Goal: Information Seeking & Learning: Find specific page/section

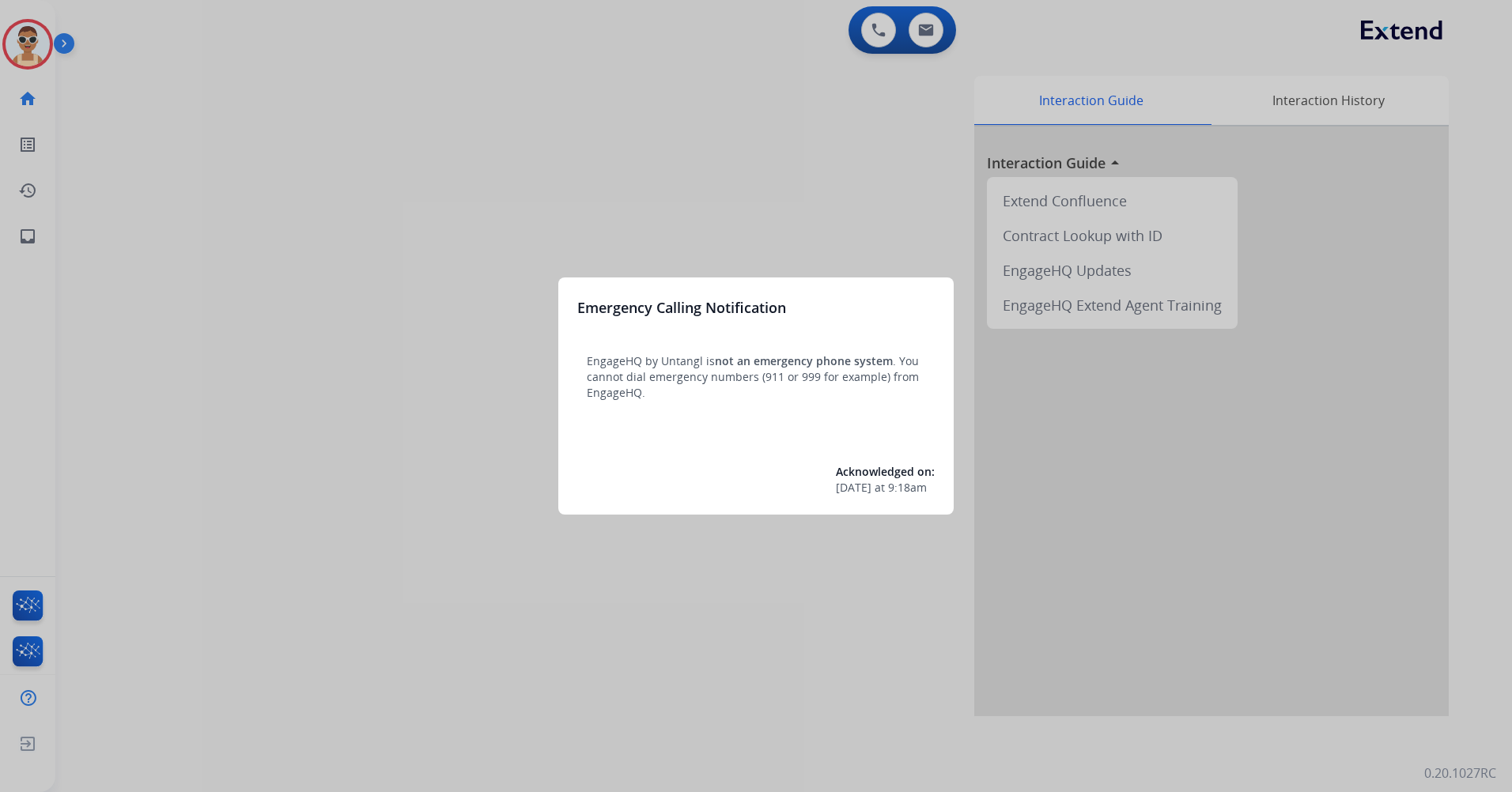
click at [648, 149] on div at bounding box center [756, 396] width 1512 height 792
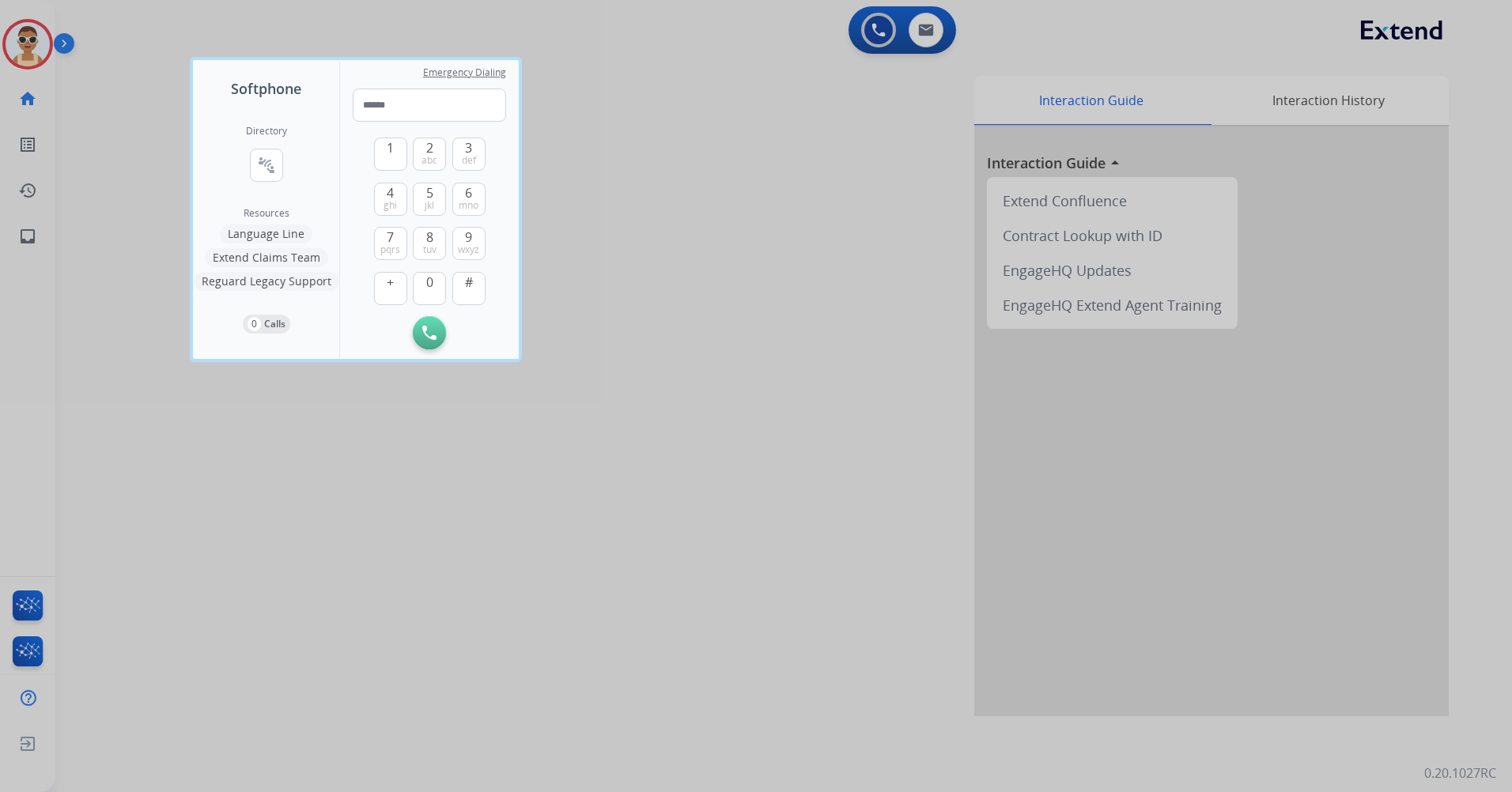
click at [936, 408] on div at bounding box center [756, 396] width 1512 height 792
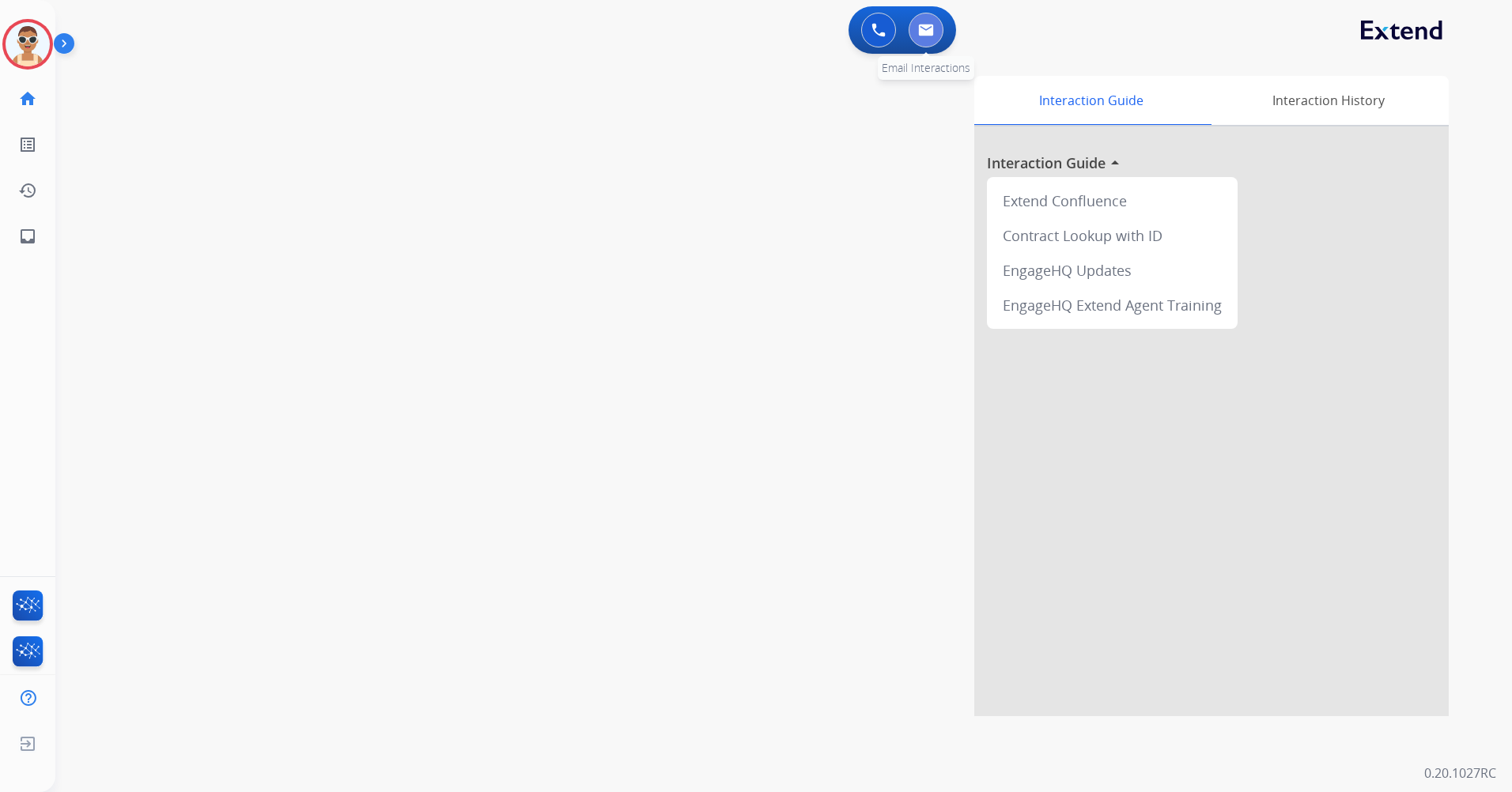
click at [923, 34] on img at bounding box center [927, 29] width 16 height 13
select select "**********"
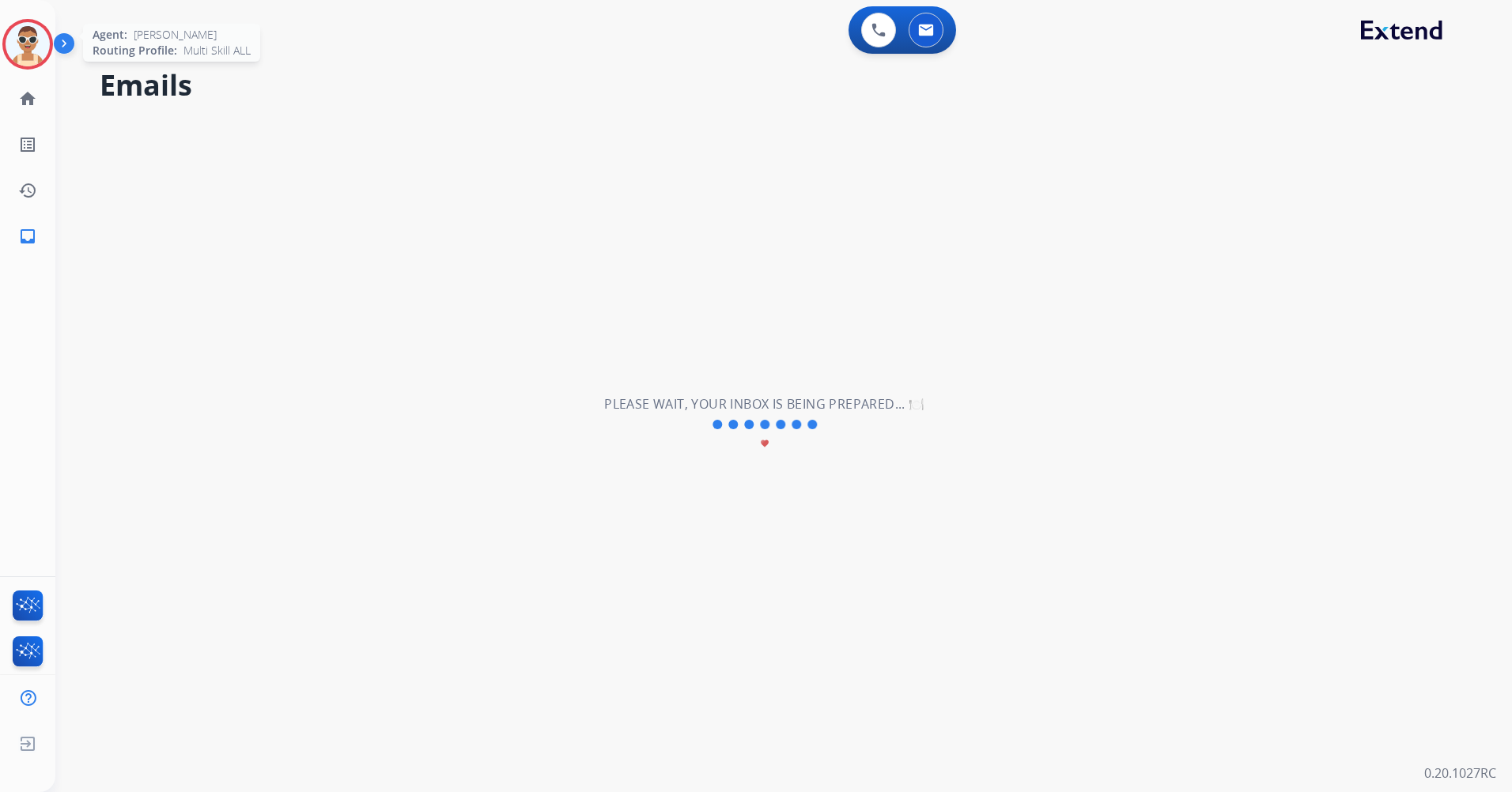
click at [25, 40] on img at bounding box center [27, 44] width 44 height 44
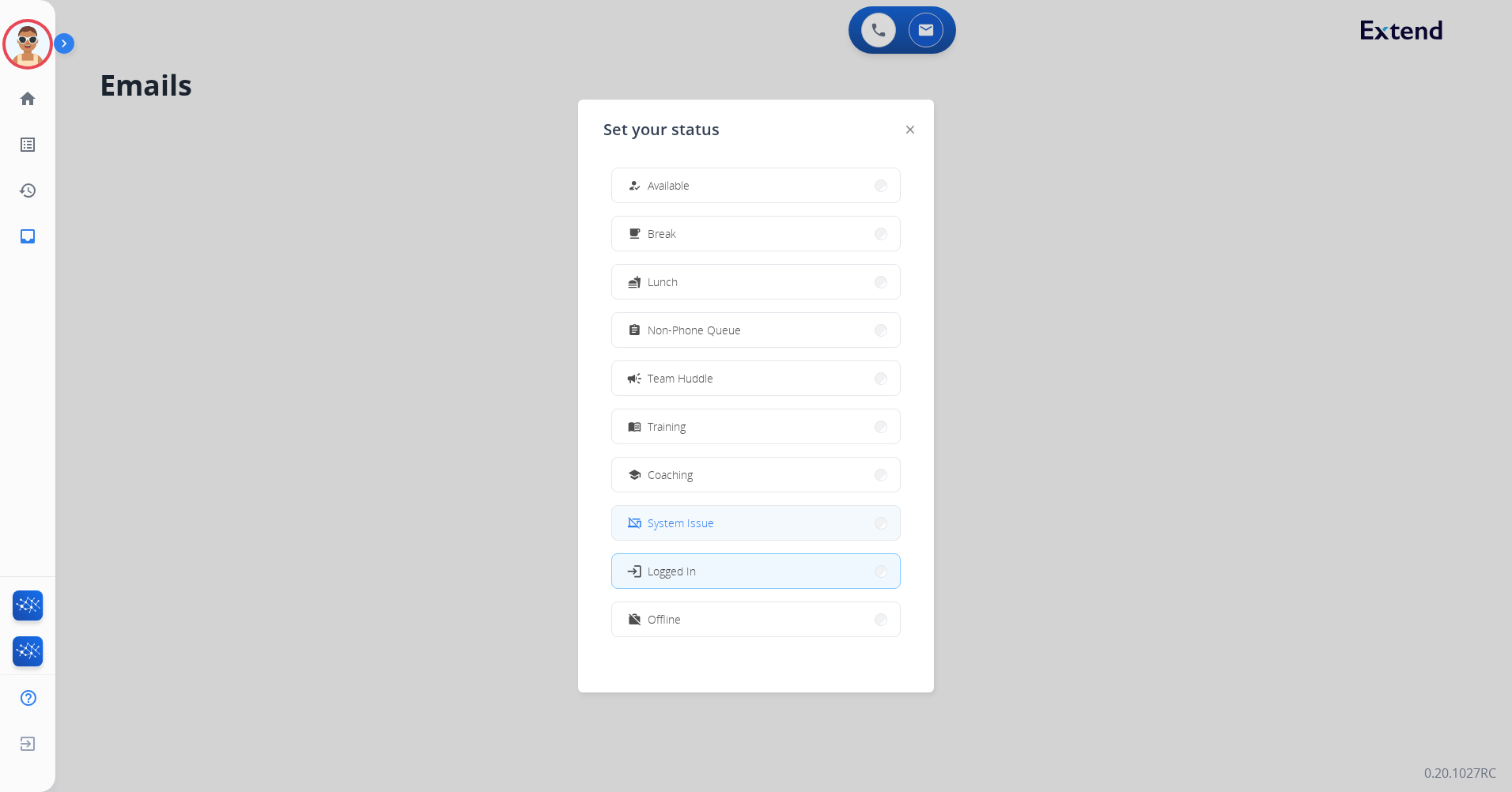
scroll to position [5, 0]
click at [746, 621] on button "work_off Offline" at bounding box center [756, 615] width 288 height 34
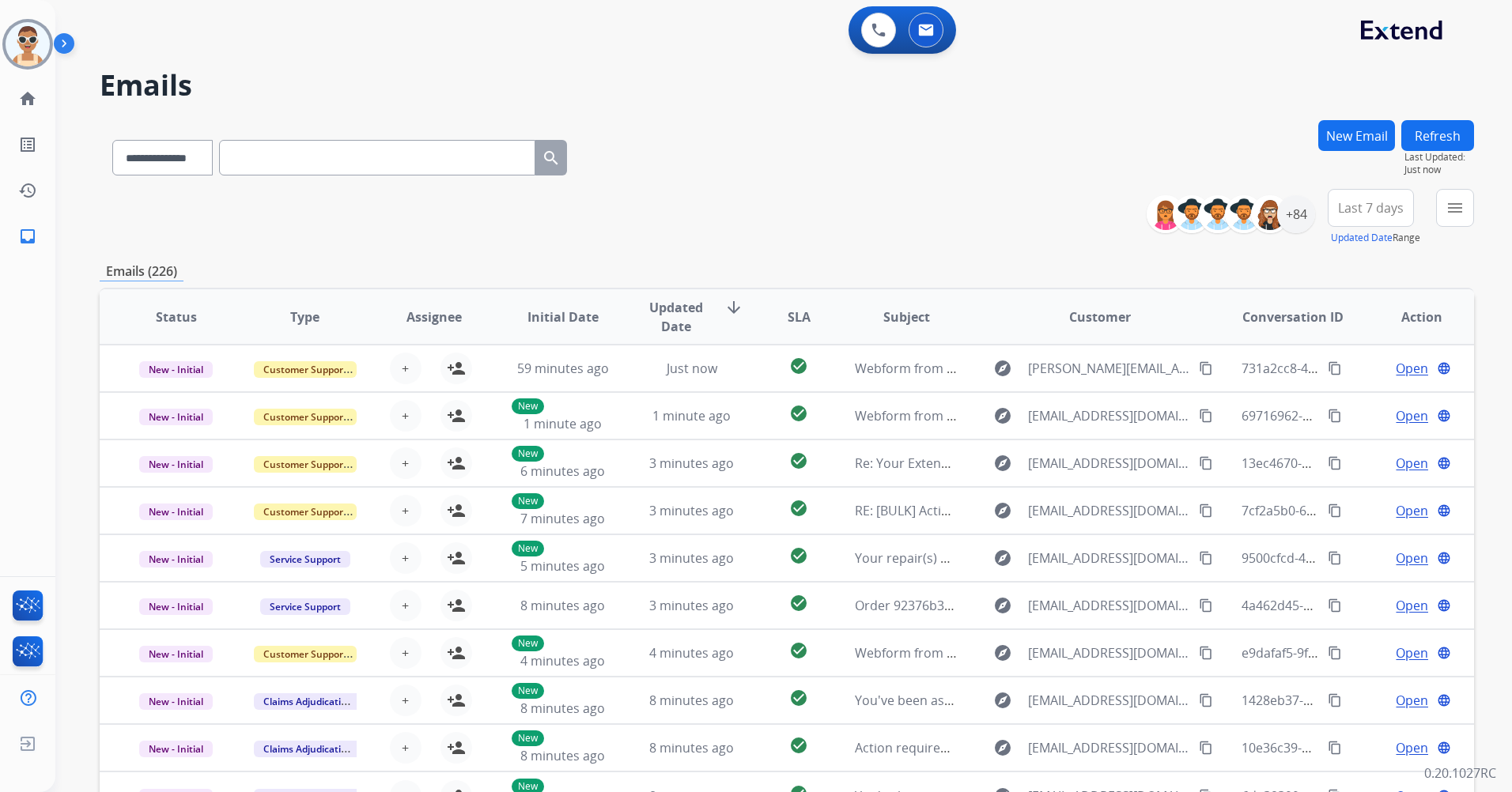
click at [298, 155] on input "text" at bounding box center [377, 158] width 317 height 35
paste input "**********"
type input "**********"
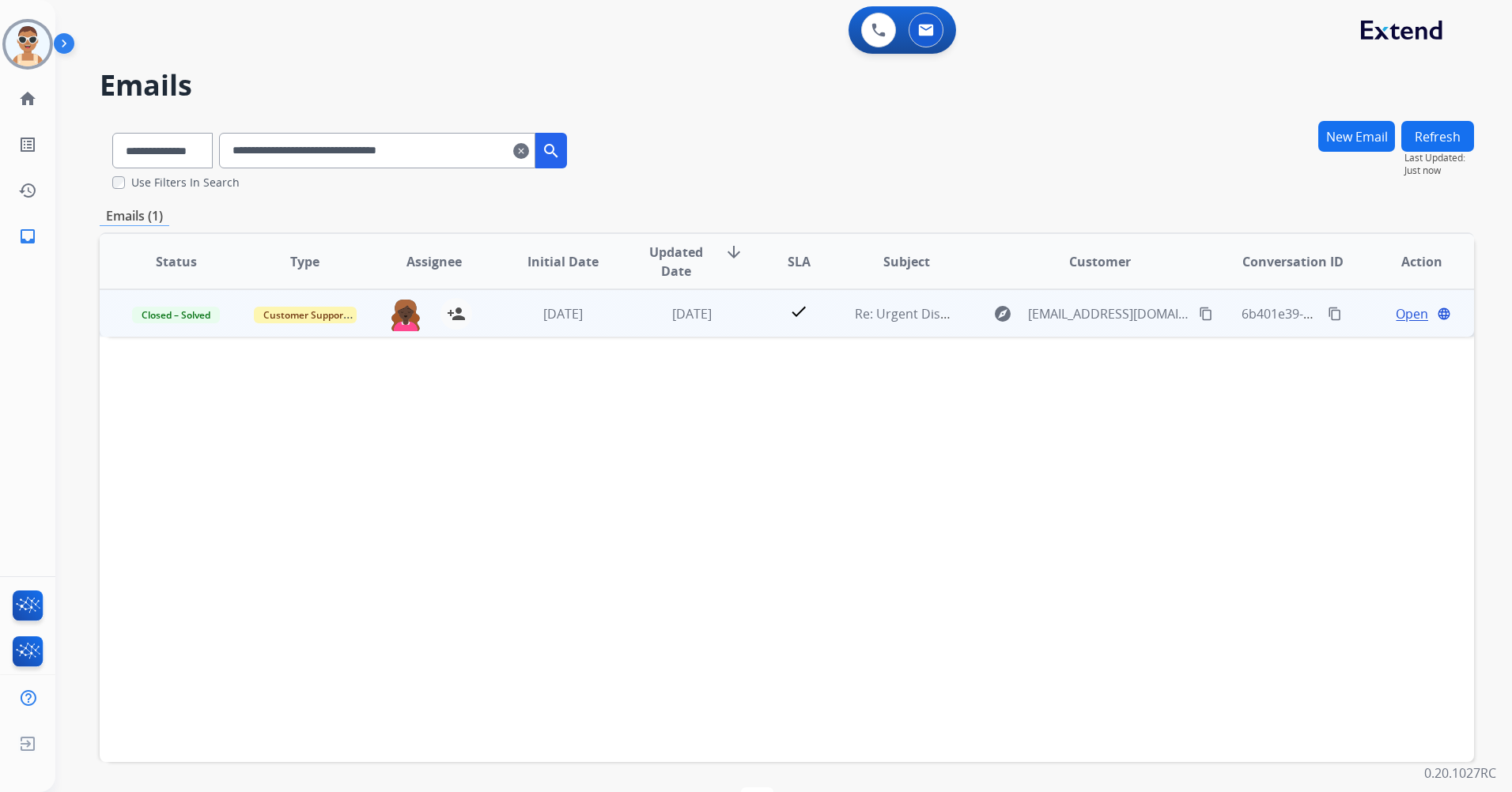
click at [1409, 309] on span "Open" at bounding box center [1412, 314] width 32 height 19
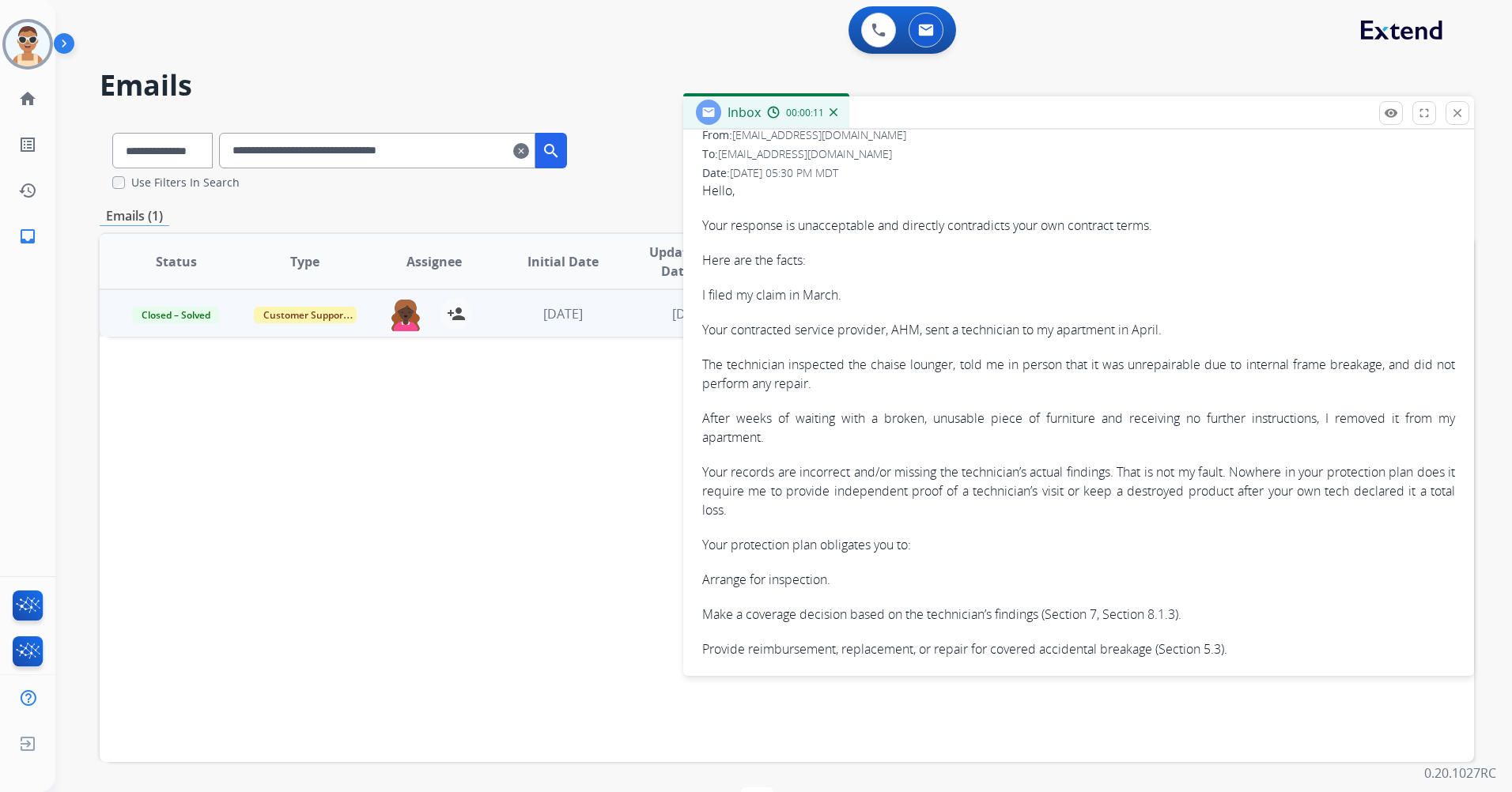
scroll to position [0, 0]
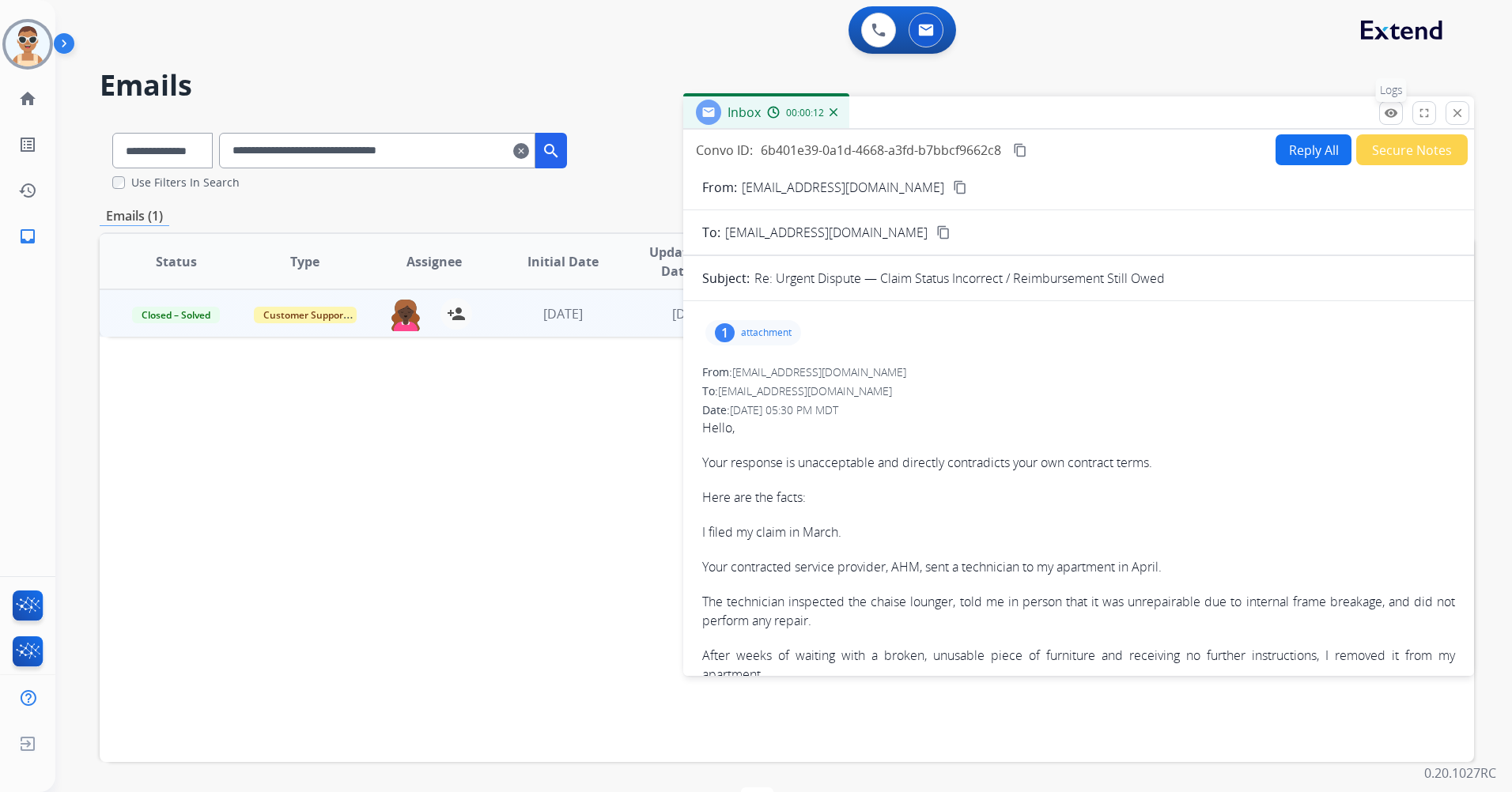
click at [1392, 113] on mat-icon "remove_red_eye" at bounding box center [1391, 113] width 15 height 15
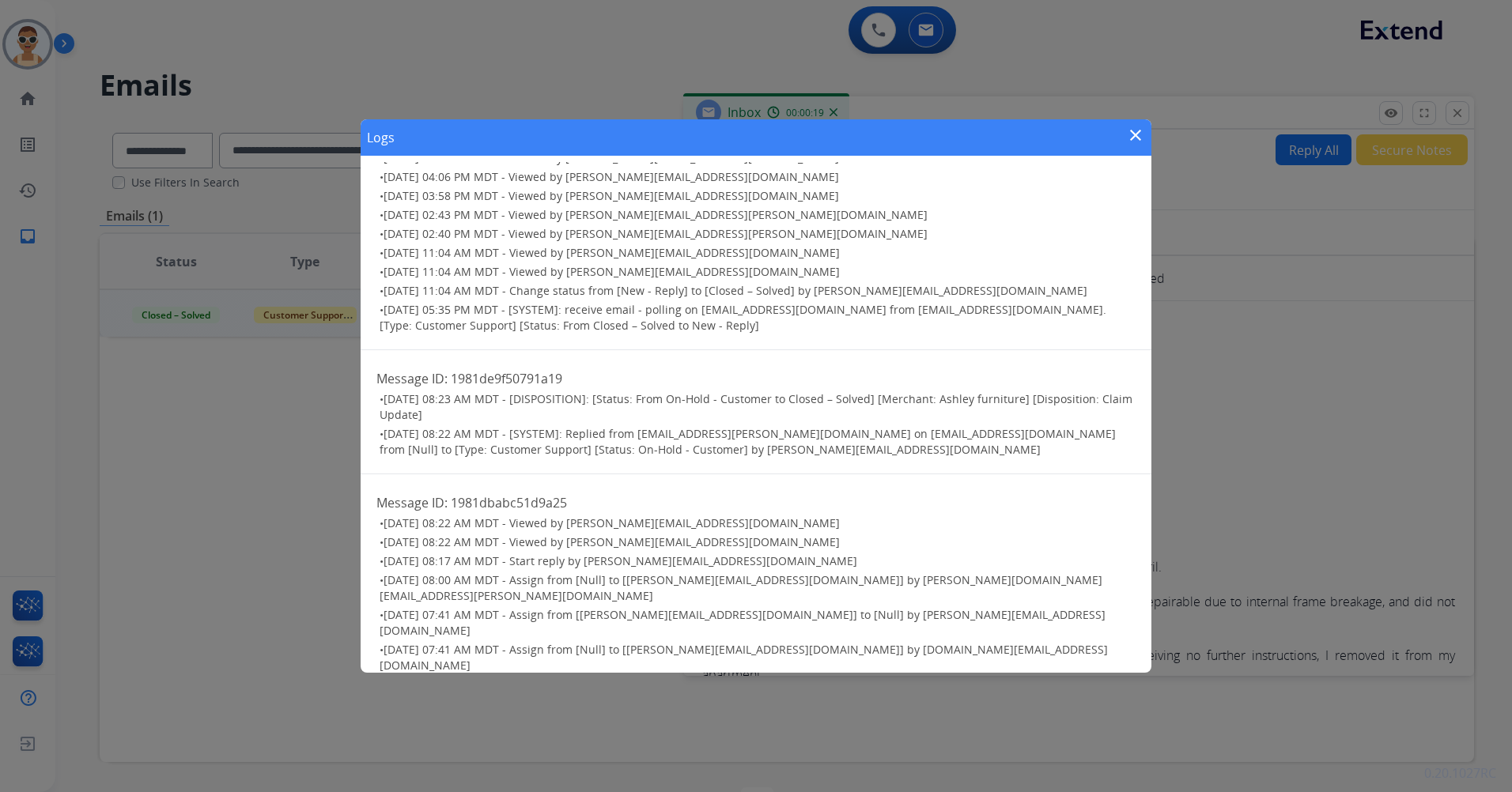
scroll to position [153, 0]
click at [1131, 137] on mat-icon "close" at bounding box center [1135, 134] width 19 height 19
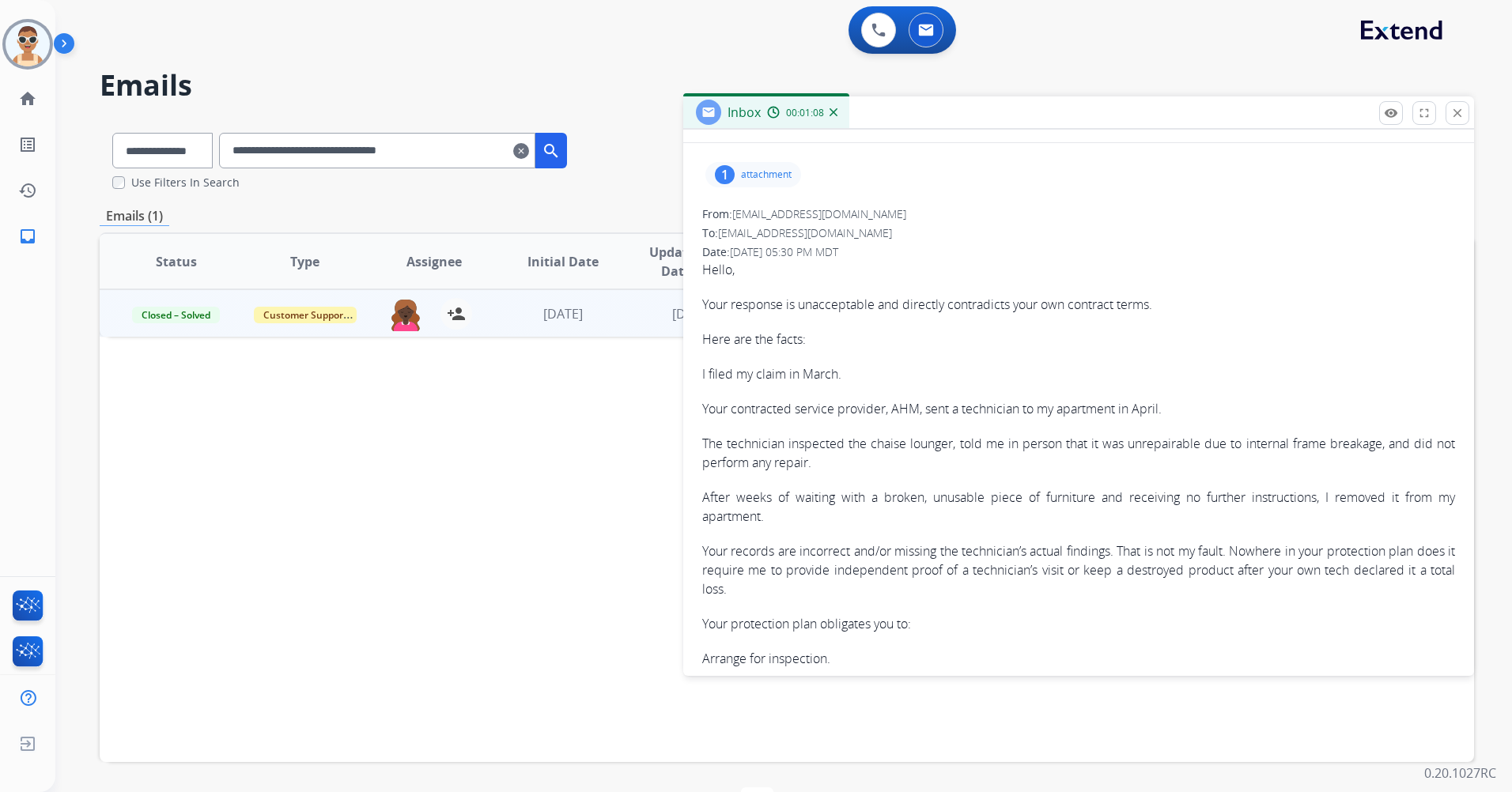
scroll to position [0, 0]
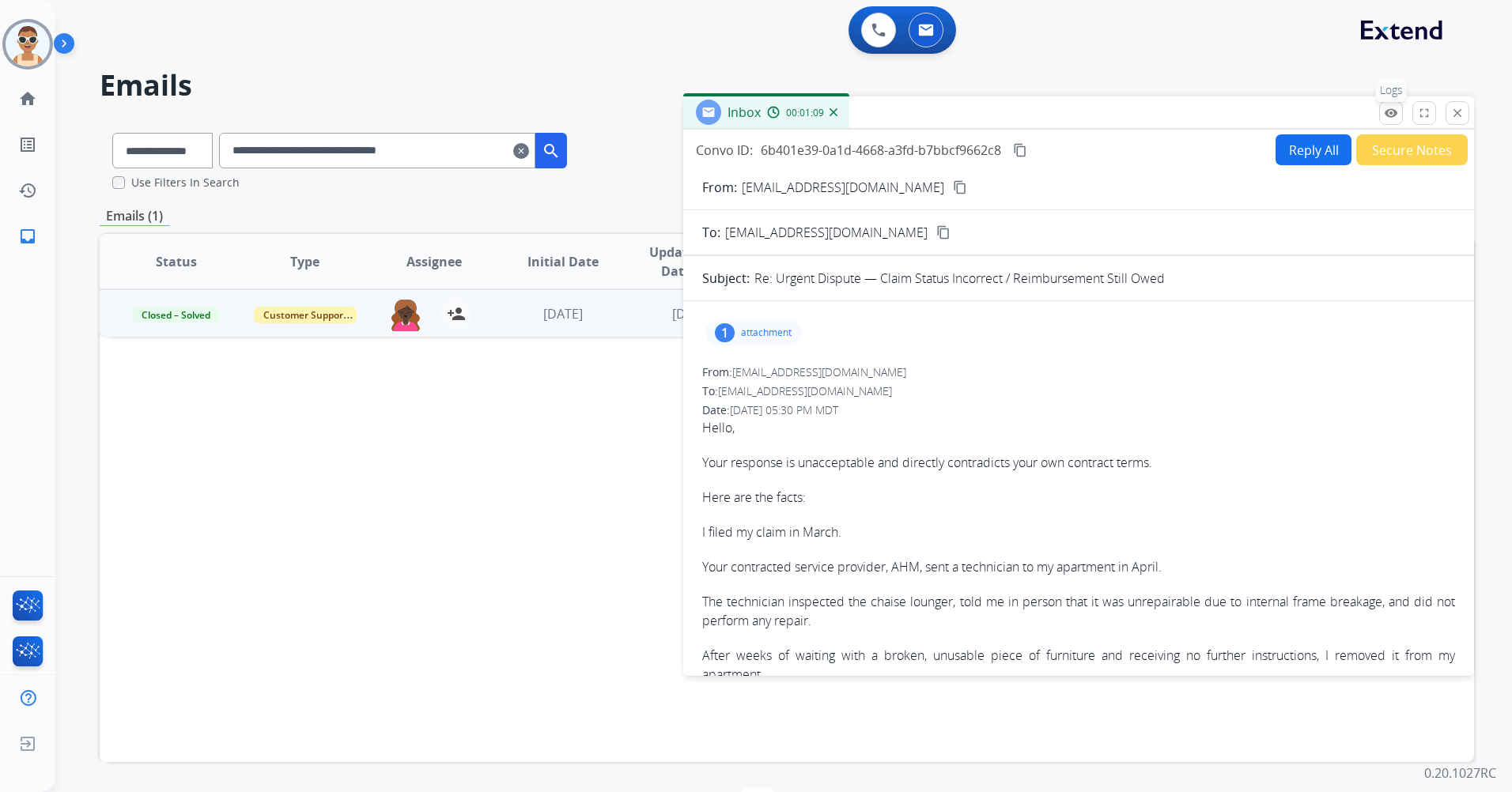
click at [1388, 121] on button "remove_red_eye Logs" at bounding box center [1391, 113] width 24 height 24
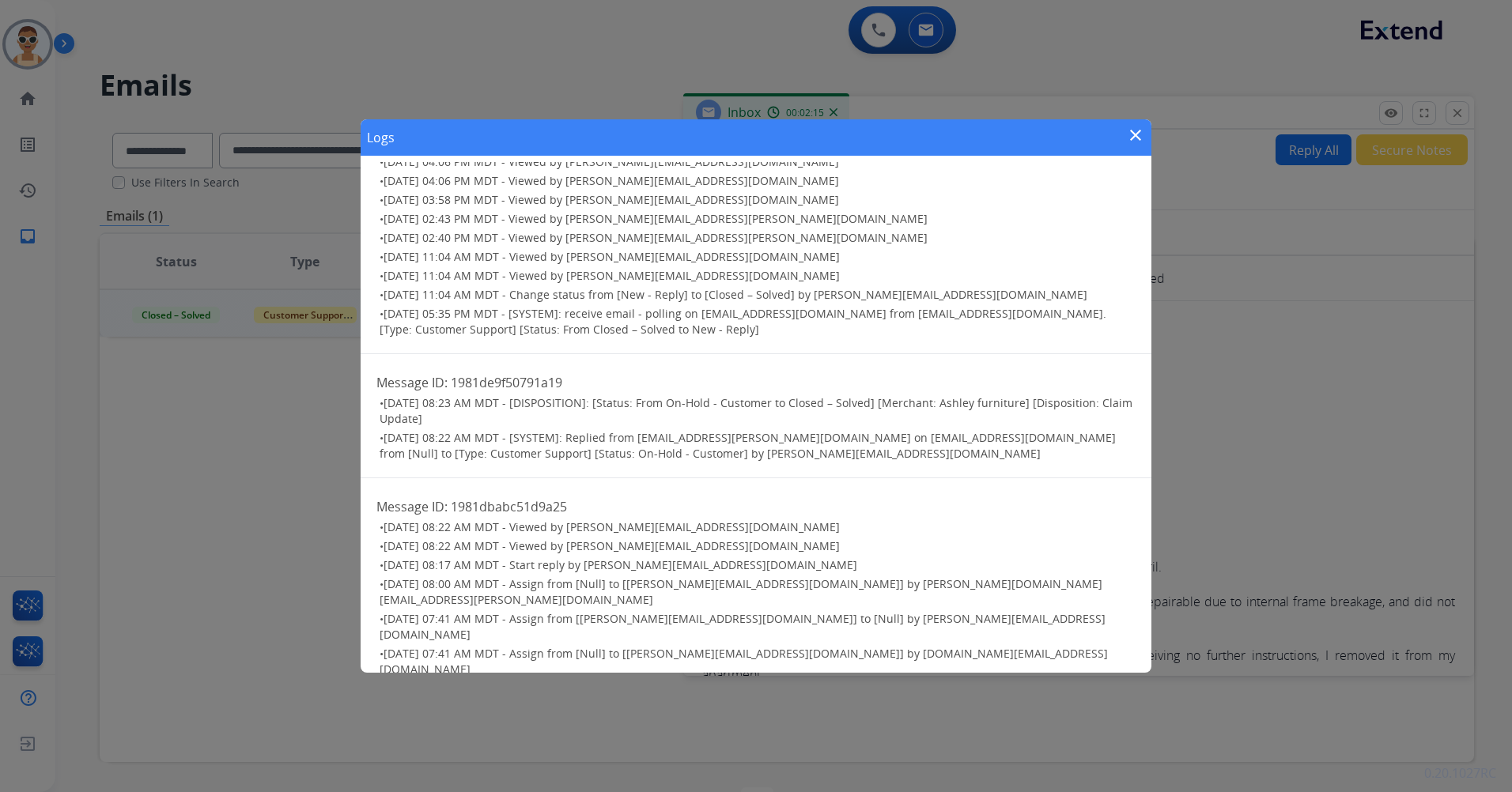
scroll to position [153, 0]
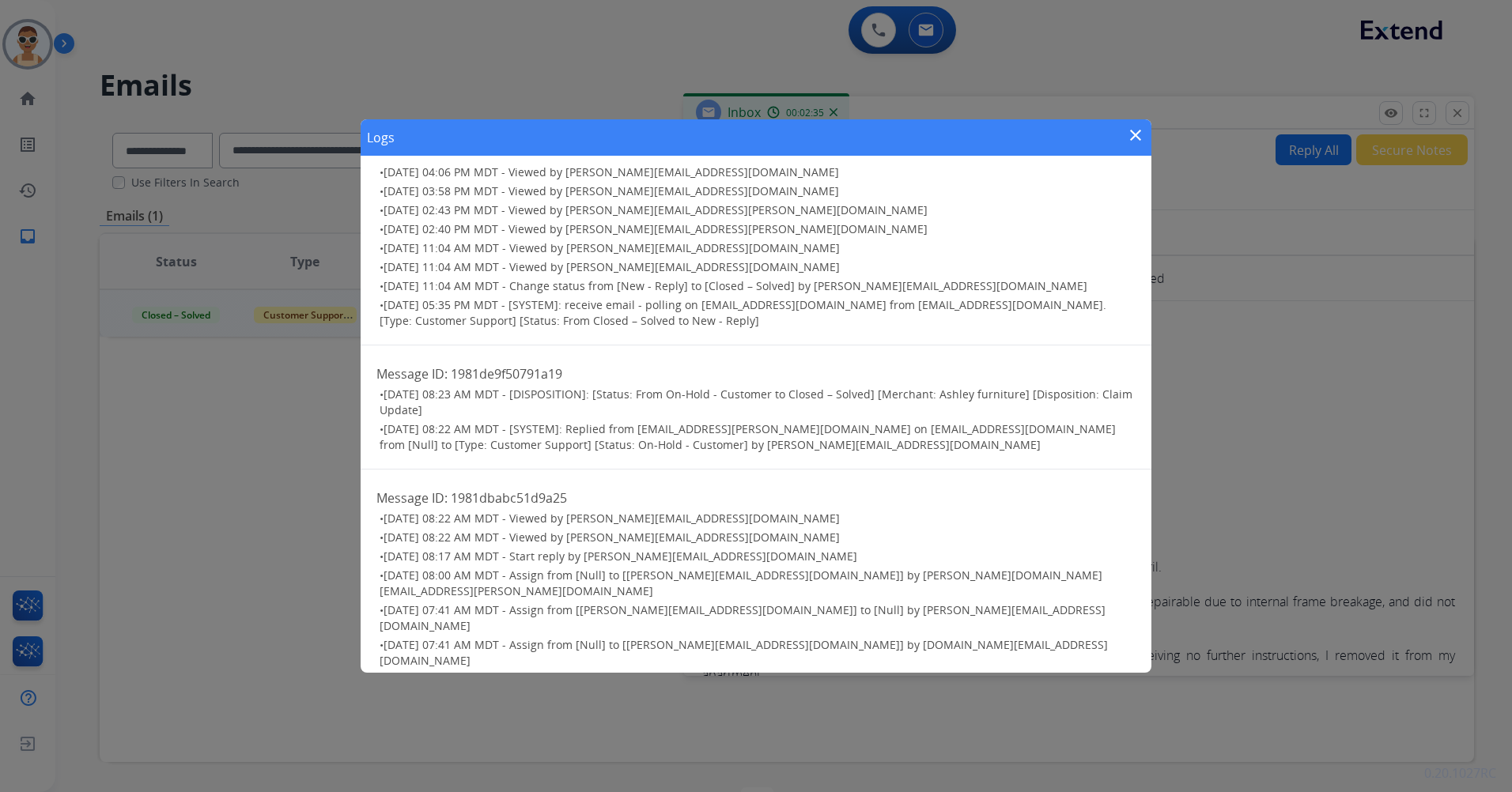
click at [1135, 137] on mat-icon "close" at bounding box center [1135, 134] width 19 height 19
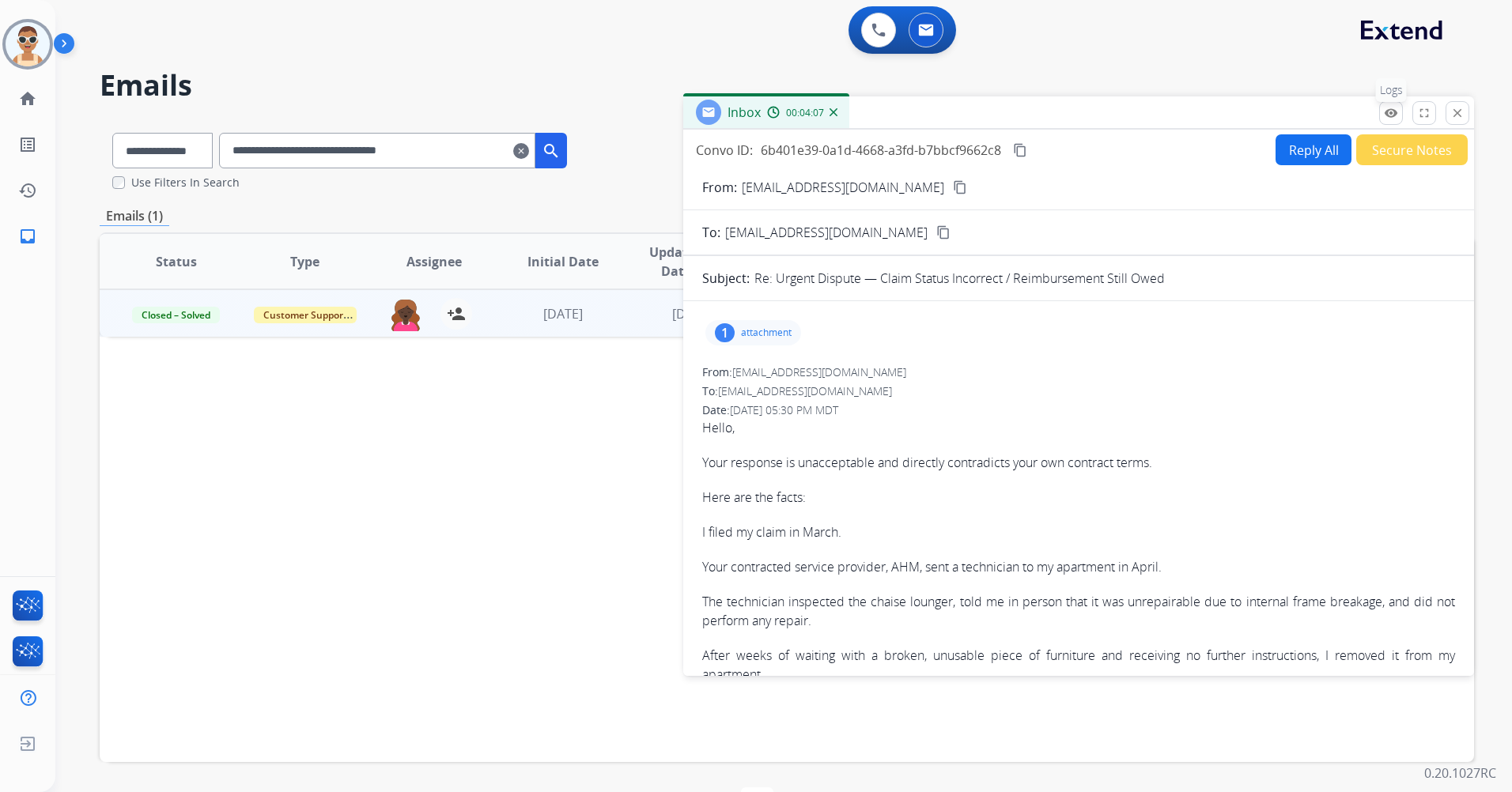
click at [1387, 112] on mat-icon "remove_red_eye" at bounding box center [1391, 113] width 15 height 15
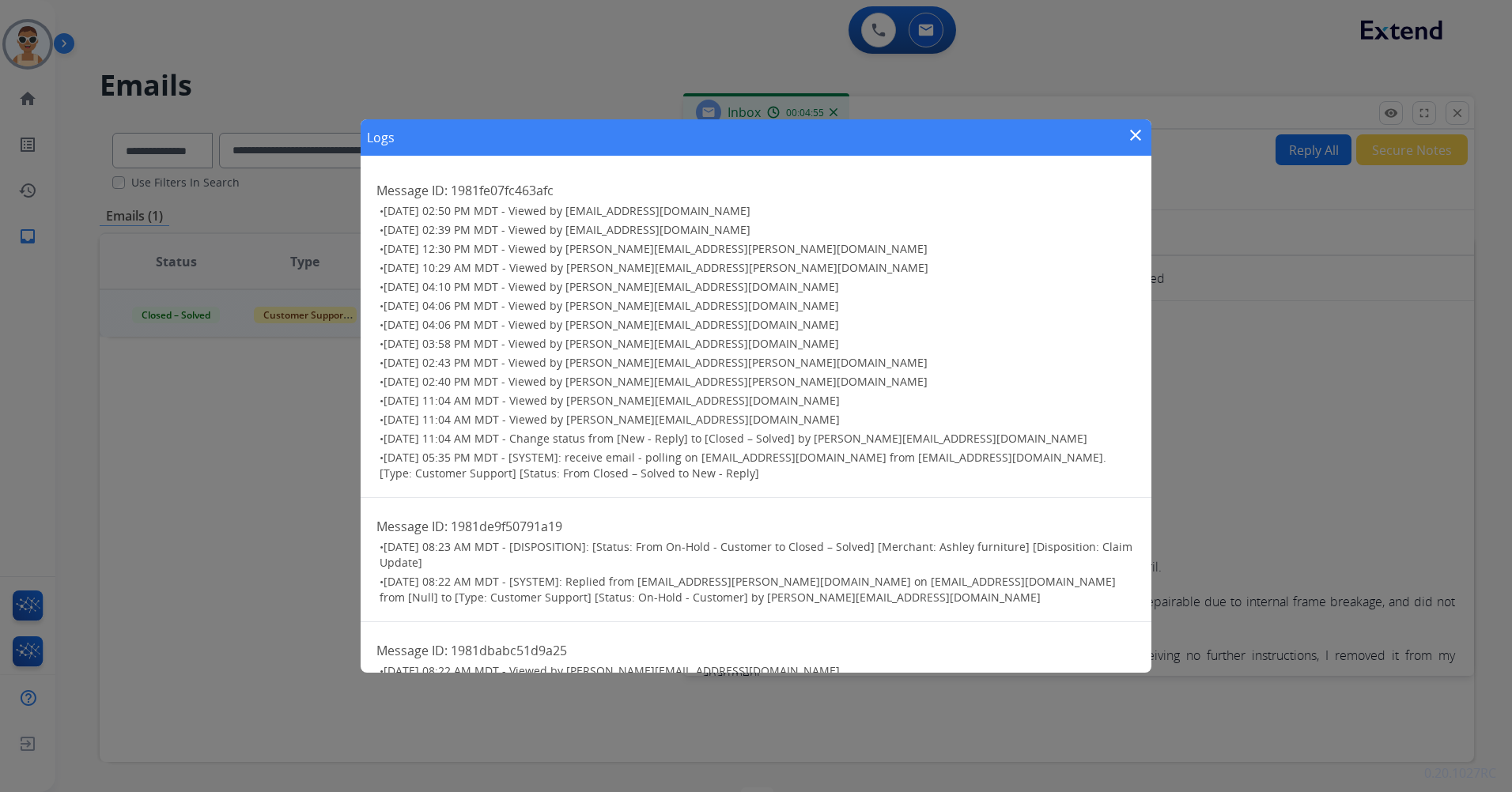
click at [1136, 140] on mat-icon "close" at bounding box center [1135, 134] width 19 height 19
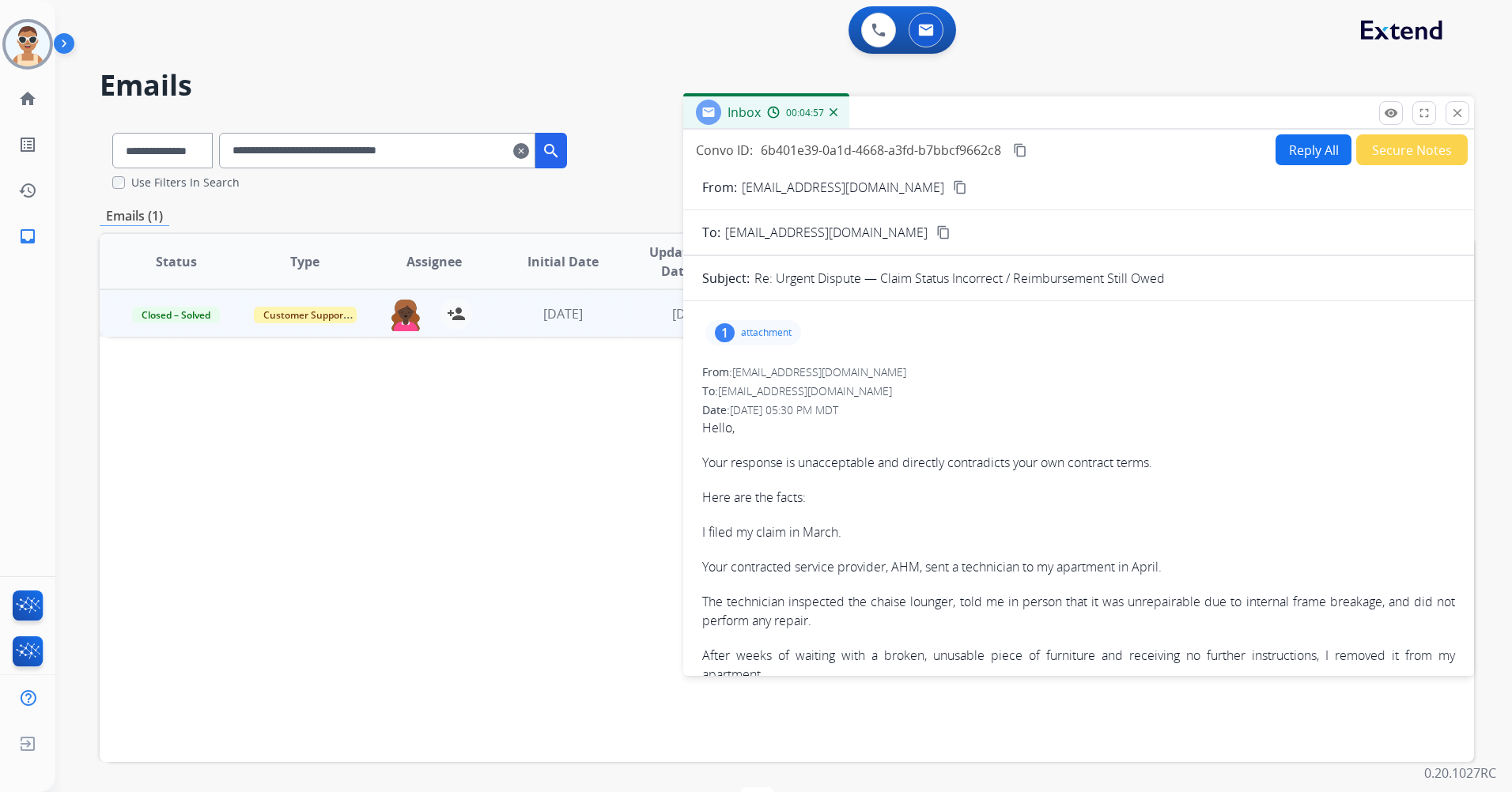
click at [1019, 149] on mat-icon "content_copy" at bounding box center [1020, 150] width 15 height 15
click at [1391, 124] on button "remove_red_eye Logs" at bounding box center [1391, 113] width 24 height 24
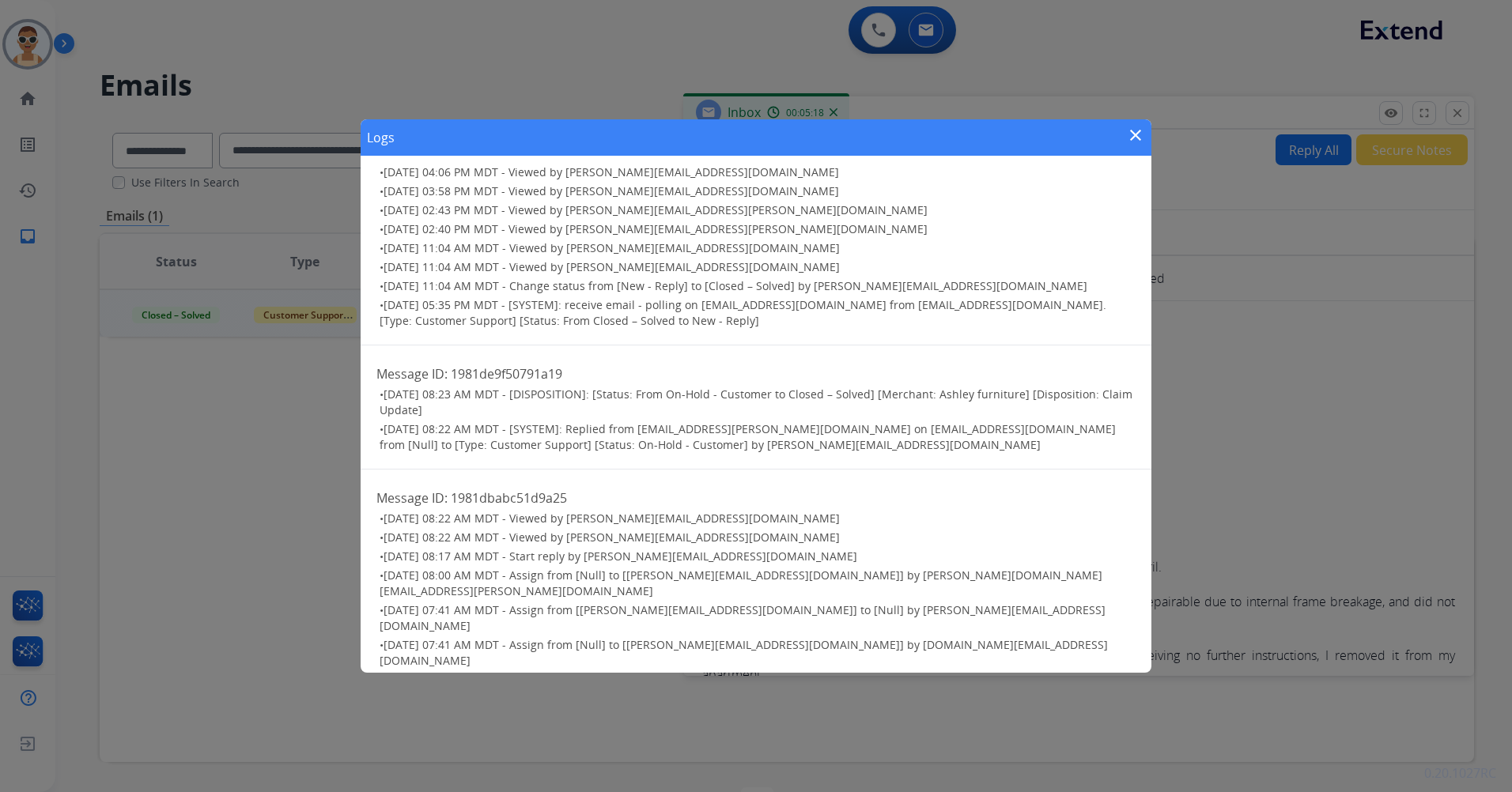
scroll to position [0, 0]
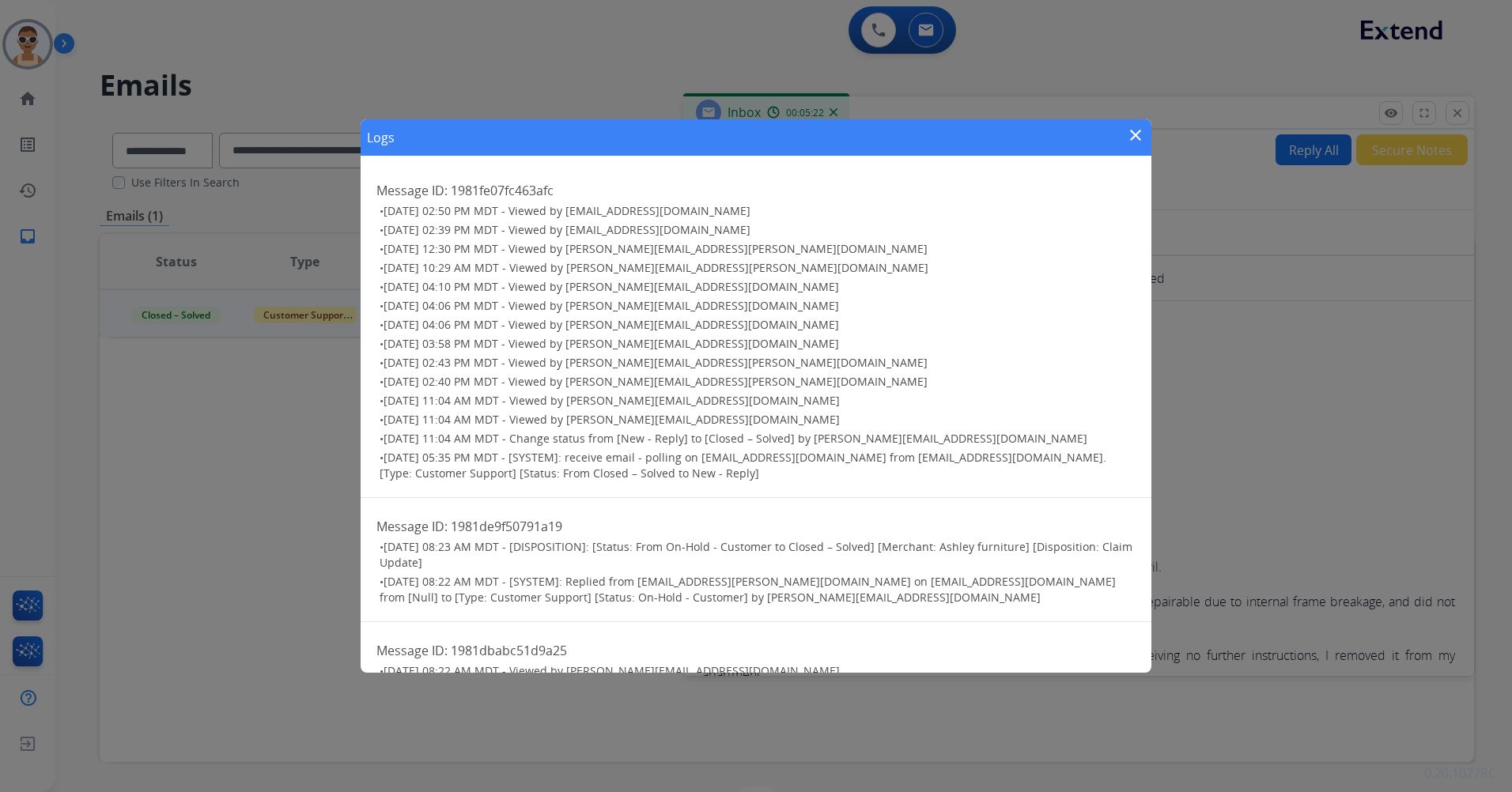
click at [1128, 127] on mat-icon "close" at bounding box center [1135, 134] width 19 height 19
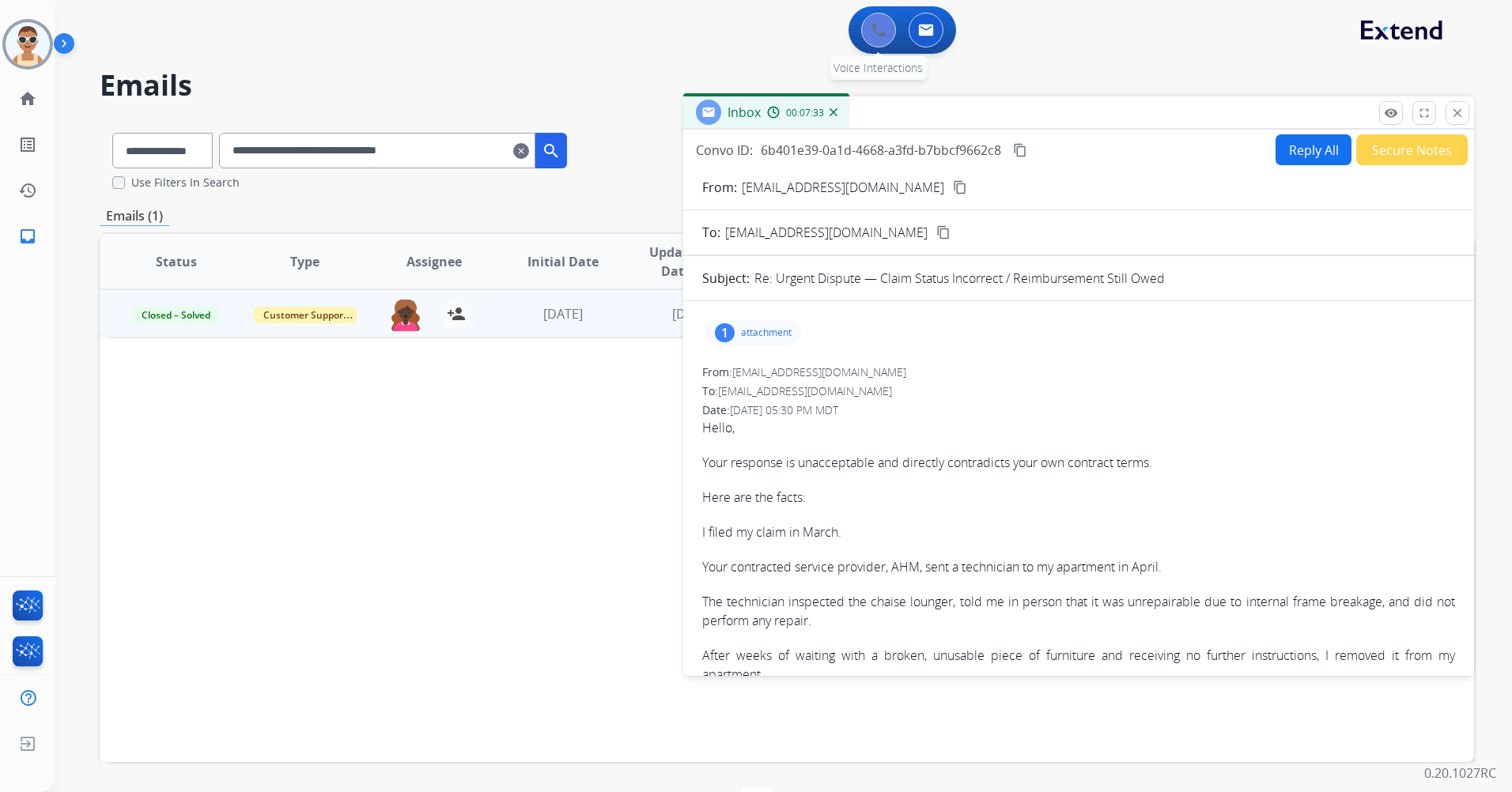
click at [867, 29] on button at bounding box center [878, 29] width 34 height 34
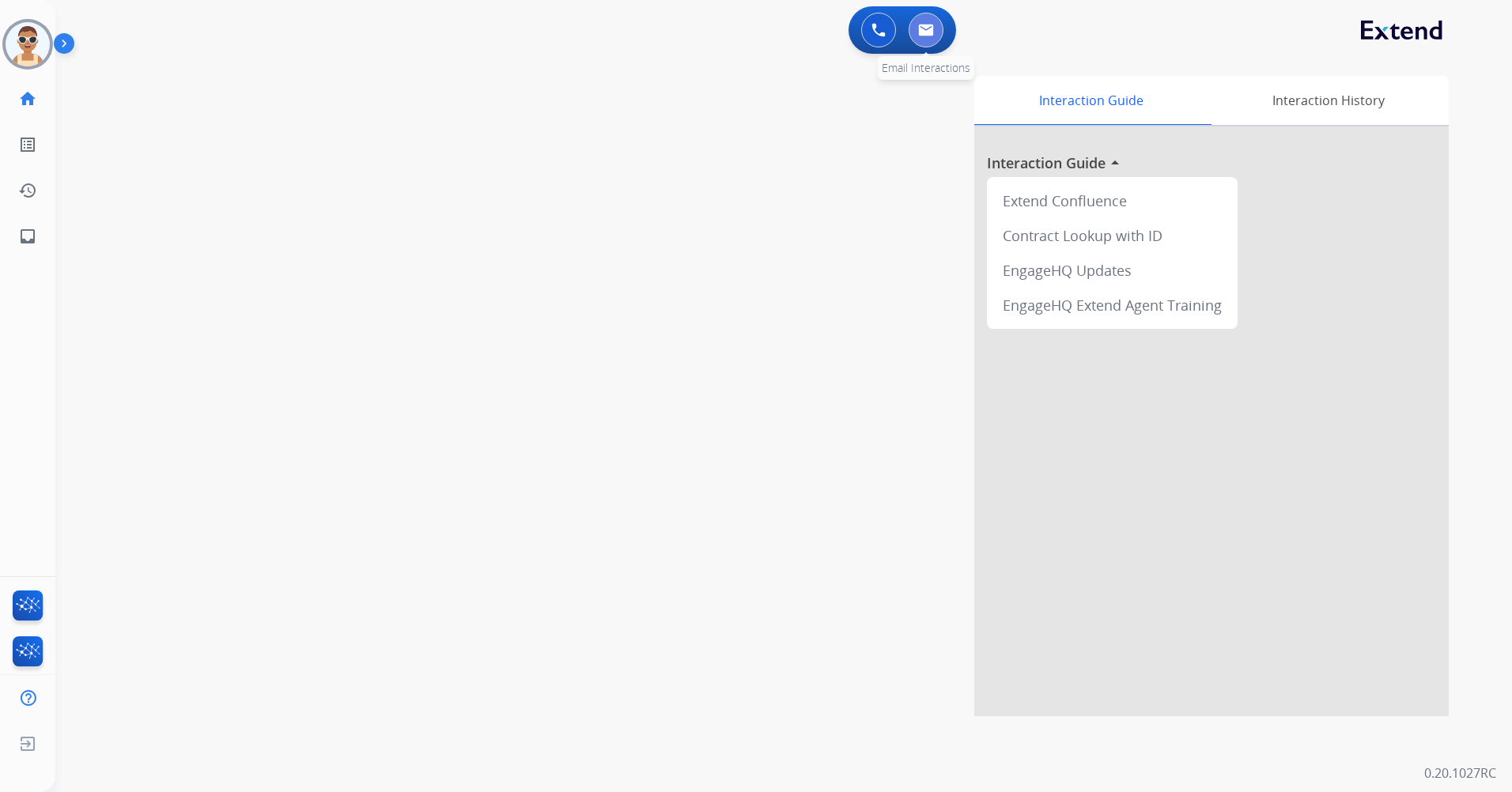
click at [920, 30] on img at bounding box center [927, 29] width 16 height 13
select select "**********"
